Goal: Find specific fact

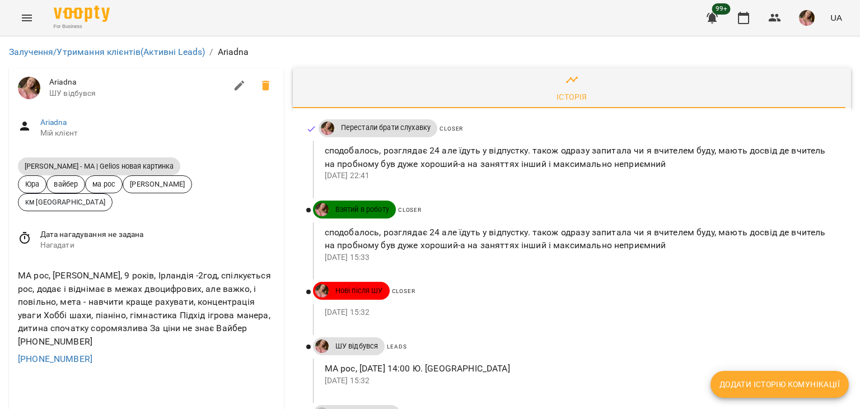
scroll to position [336, 0]
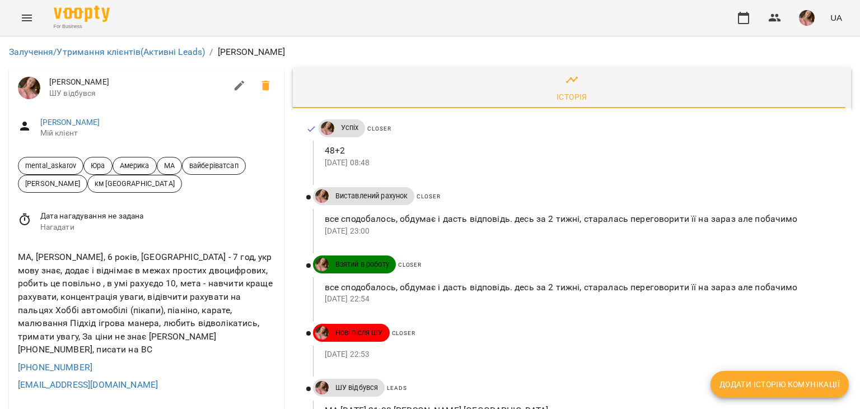
scroll to position [448, 0]
drag, startPoint x: 214, startPoint y: 179, endPoint x: 260, endPoint y: 182, distance: 45.5
drag, startPoint x: 265, startPoint y: 184, endPoint x: 211, endPoint y: 180, distance: 53.9
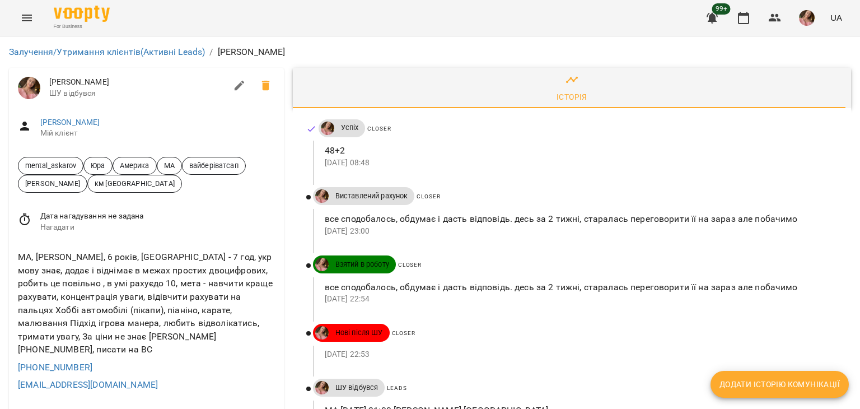
copy p "David Babych"
